Goal: Transaction & Acquisition: Register for event/course

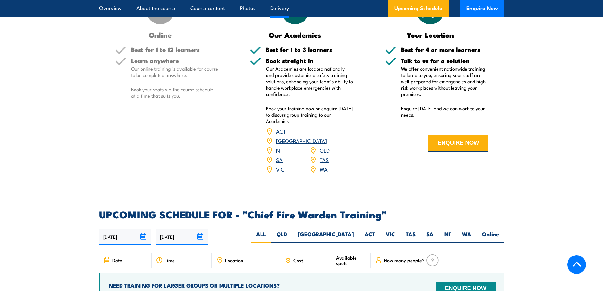
scroll to position [996, 0]
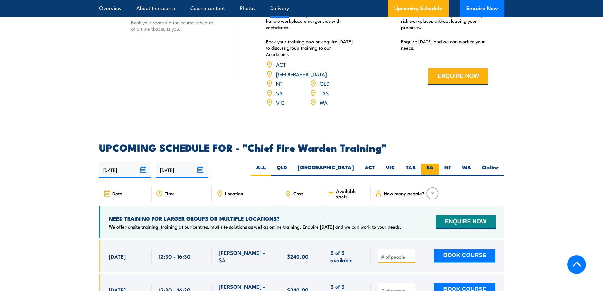
click at [428, 164] on label "SA" at bounding box center [430, 170] width 18 height 12
click at [434, 164] on input "SA" at bounding box center [436, 166] width 4 height 4
radio input "true"
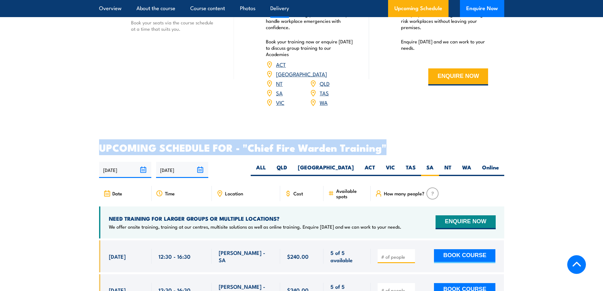
drag, startPoint x: 603, startPoint y: 110, endPoint x: 591, endPoint y: 115, distance: 13.5
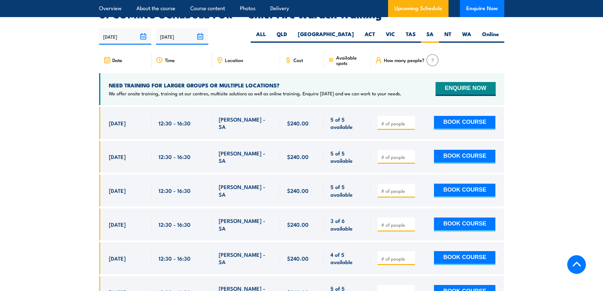
scroll to position [1161, 0]
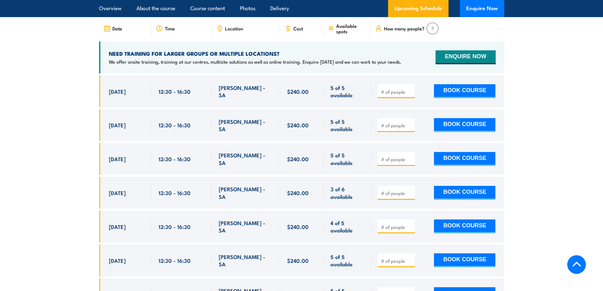
click at [347, 210] on div "4 of 5 available" at bounding box center [346, 226] width 47 height 32
drag, startPoint x: 471, startPoint y: 182, endPoint x: 447, endPoint y: 187, distance: 24.0
click at [447, 187] on button "BOOK COURSE" at bounding box center [464, 193] width 61 height 14
type input "1"
click at [461, 186] on button "BOOK COURSE" at bounding box center [464, 193] width 61 height 14
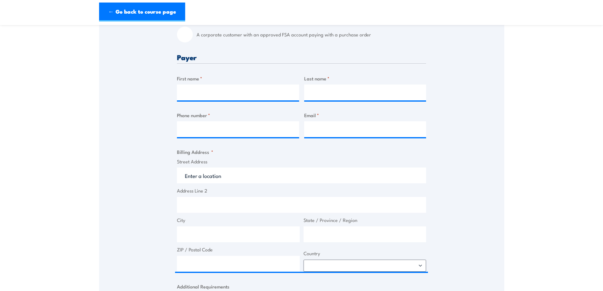
scroll to position [222, 0]
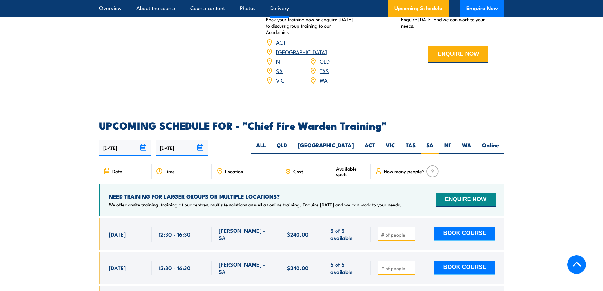
scroll to position [1002, 0]
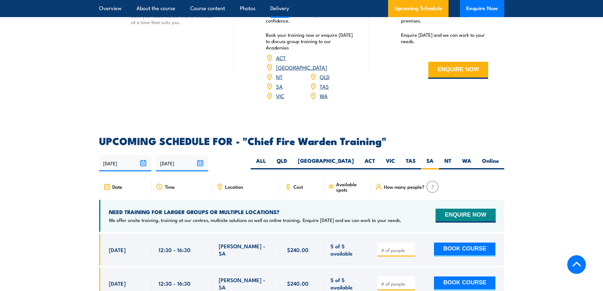
drag, startPoint x: 249, startPoint y: 132, endPoint x: 392, endPoint y: 135, distance: 143.1
click at [423, 124] on div "COURSES > Fire & Warden Training Chief Fire Warden TRAINING Develop the skills …" at bounding box center [301, 49] width 603 height 2103
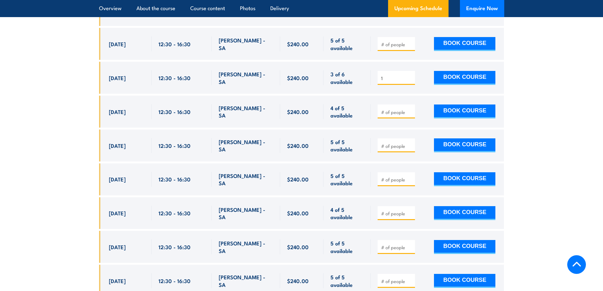
scroll to position [1286, 0]
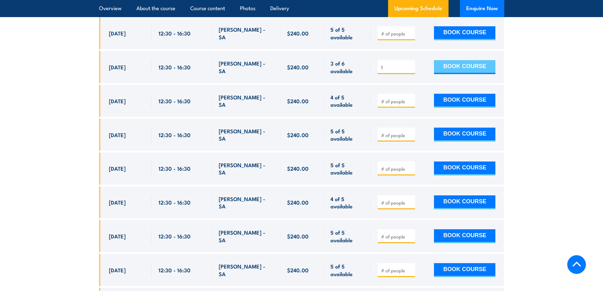
click at [447, 60] on button "BOOK COURSE" at bounding box center [464, 67] width 61 height 14
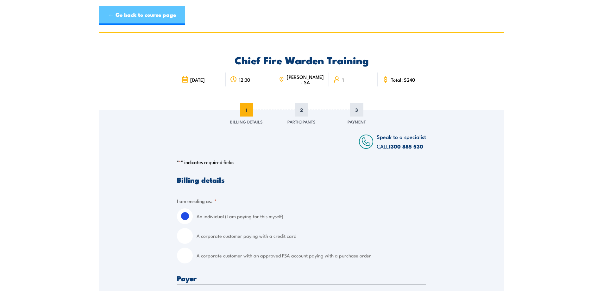
click at [123, 19] on link "← Go back to course page" at bounding box center [142, 15] width 86 height 19
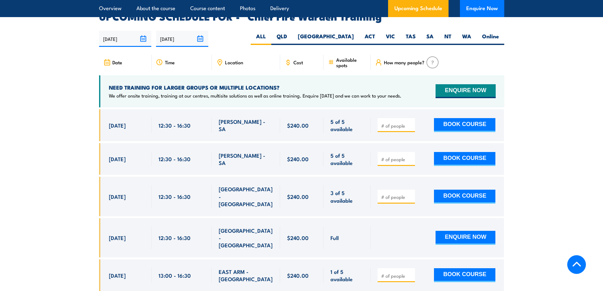
scroll to position [1129, 0]
